Goal: Information Seeking & Learning: Understand process/instructions

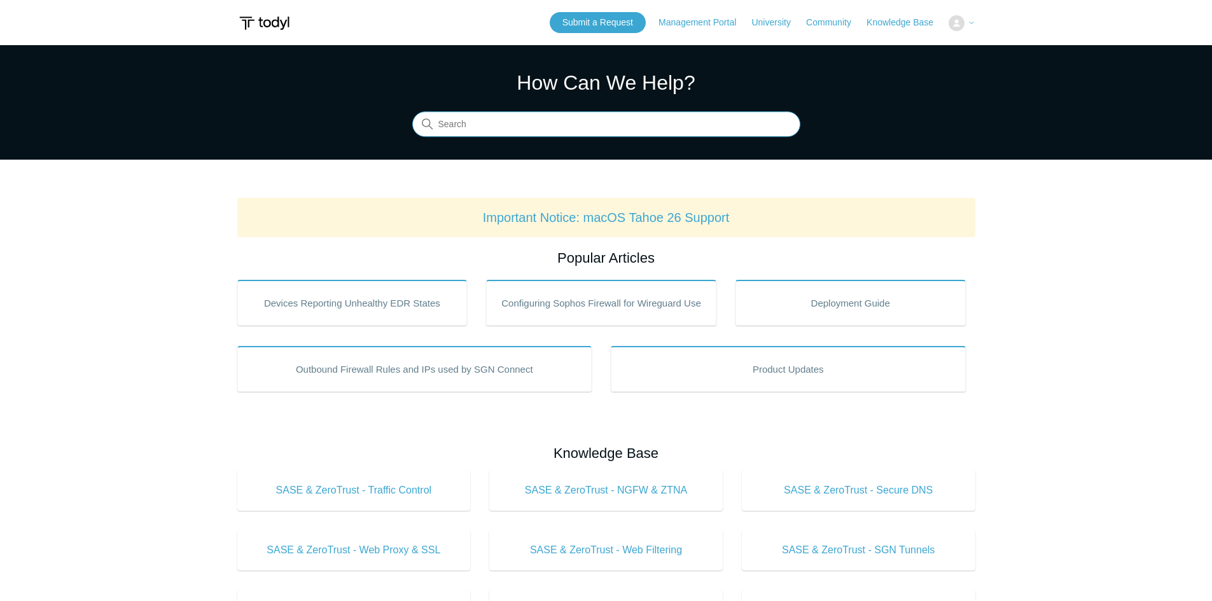
click at [568, 120] on input "Search" at bounding box center [606, 124] width 388 height 25
click at [543, 132] on input "starting" at bounding box center [606, 124] width 388 height 25
type input "starting up"
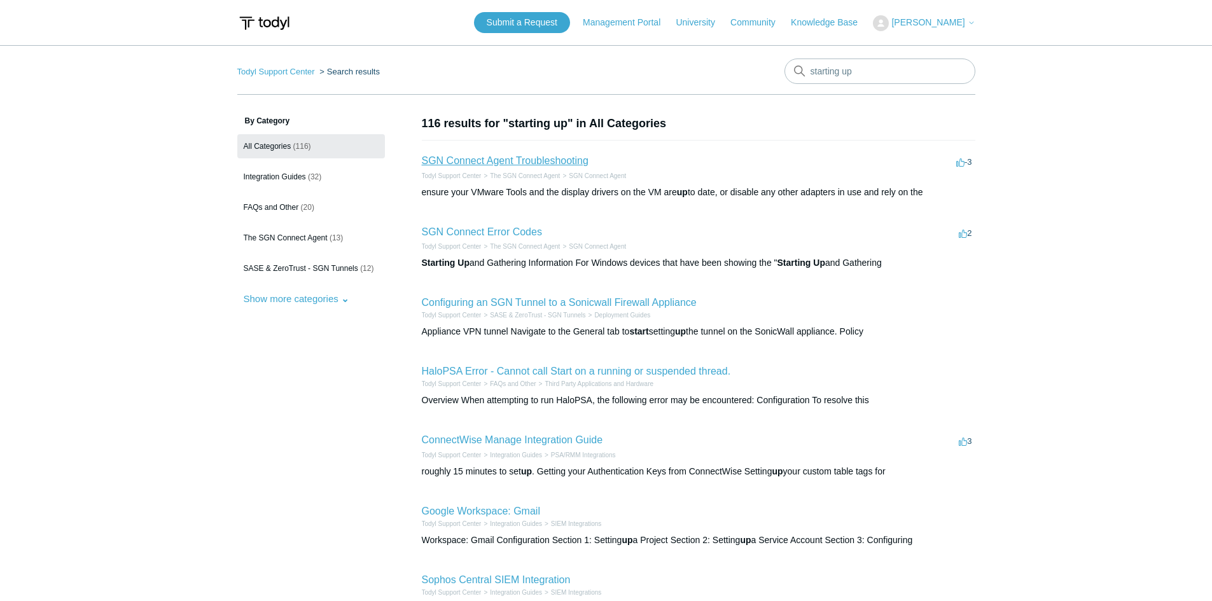
click at [530, 162] on link "SGN Connect Agent Troubleshooting" at bounding box center [505, 160] width 167 height 11
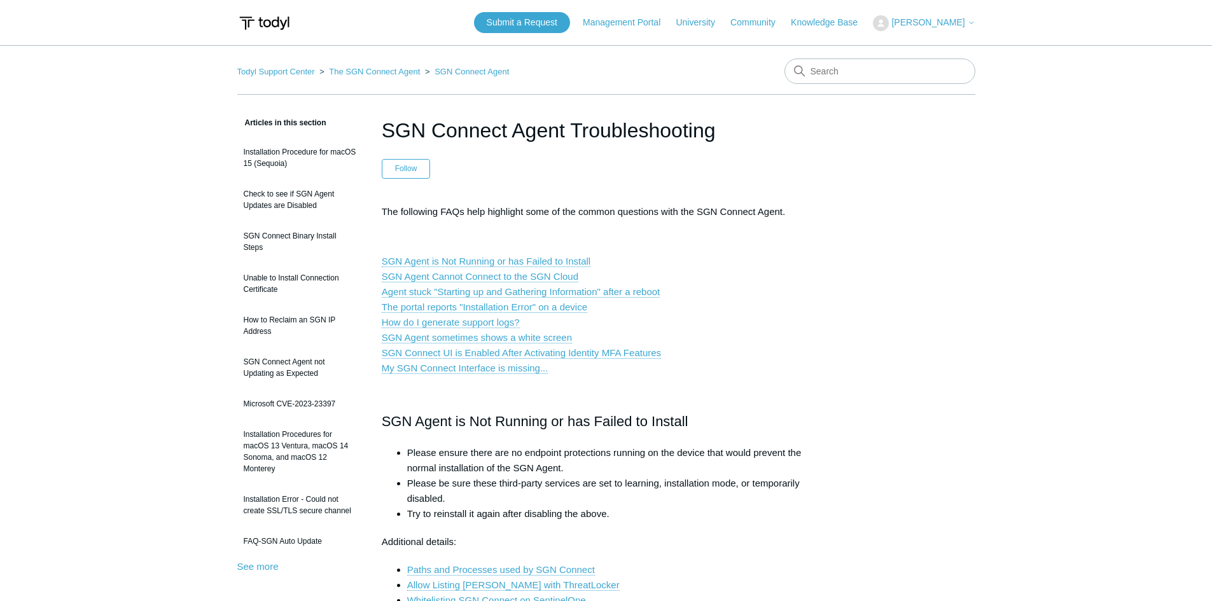
scroll to position [127, 0]
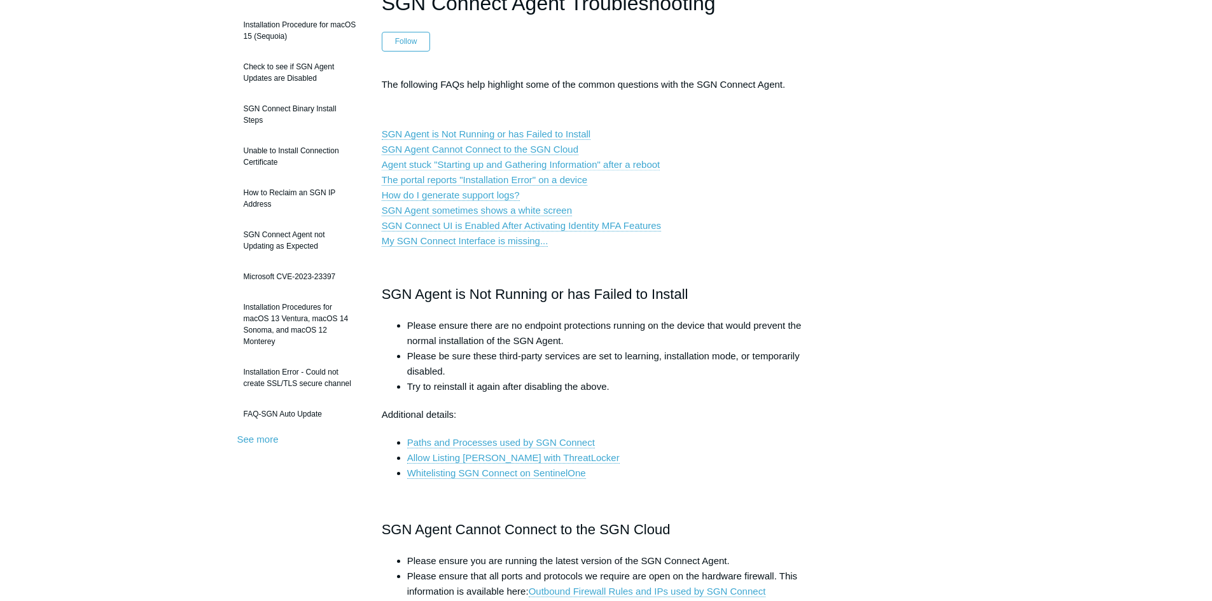
click at [582, 162] on link "Agent stuck "Starting up and Gathering Information" after a reboot" at bounding box center [521, 164] width 279 height 11
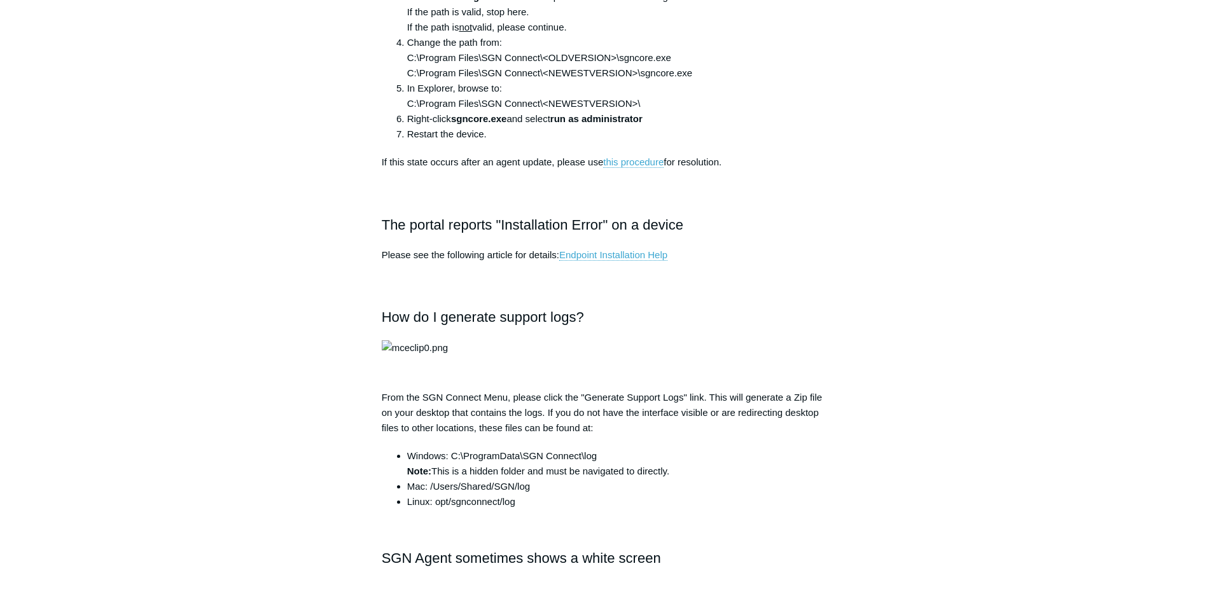
scroll to position [922, 0]
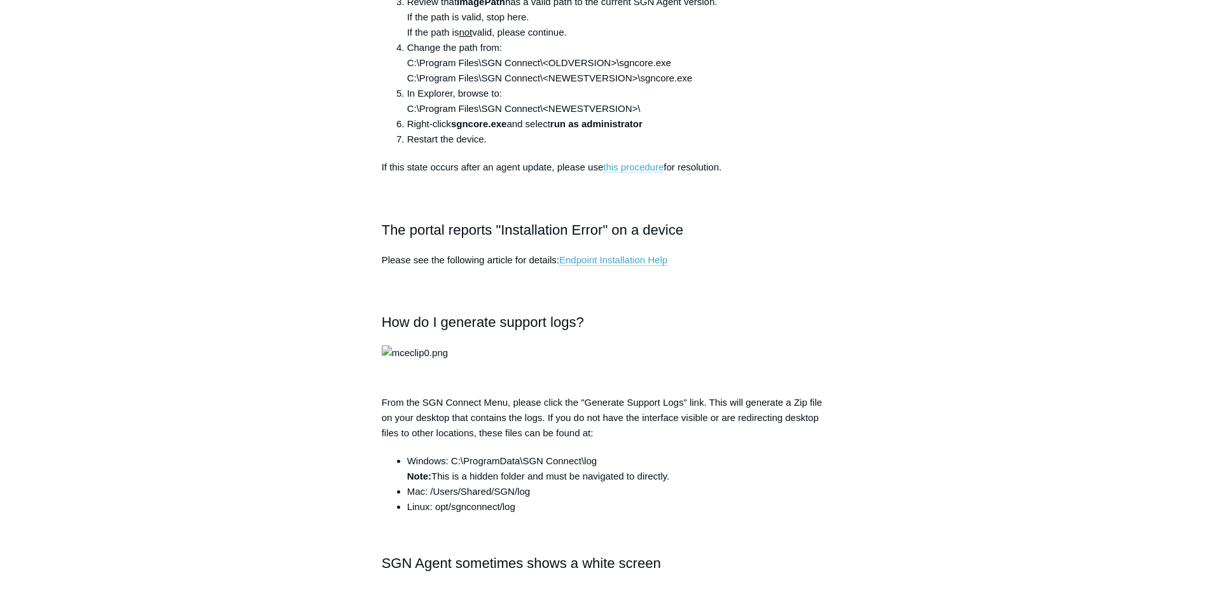
click at [629, 163] on link "this procedure" at bounding box center [633, 167] width 60 height 11
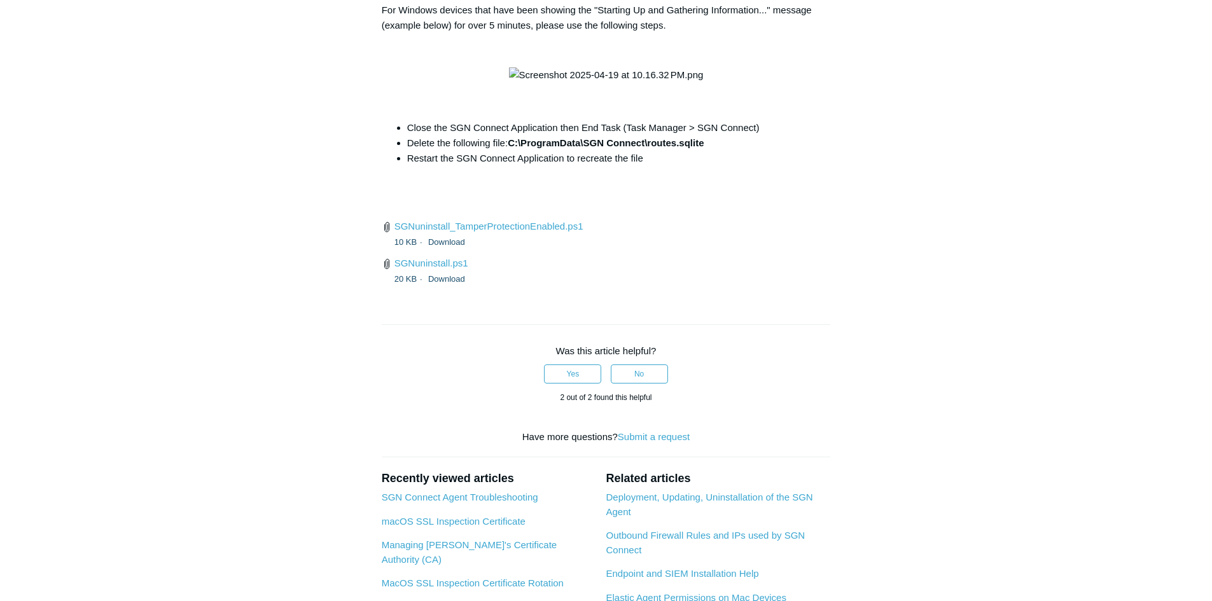
scroll to position [4785, 0]
